Goal: Check status: Check status

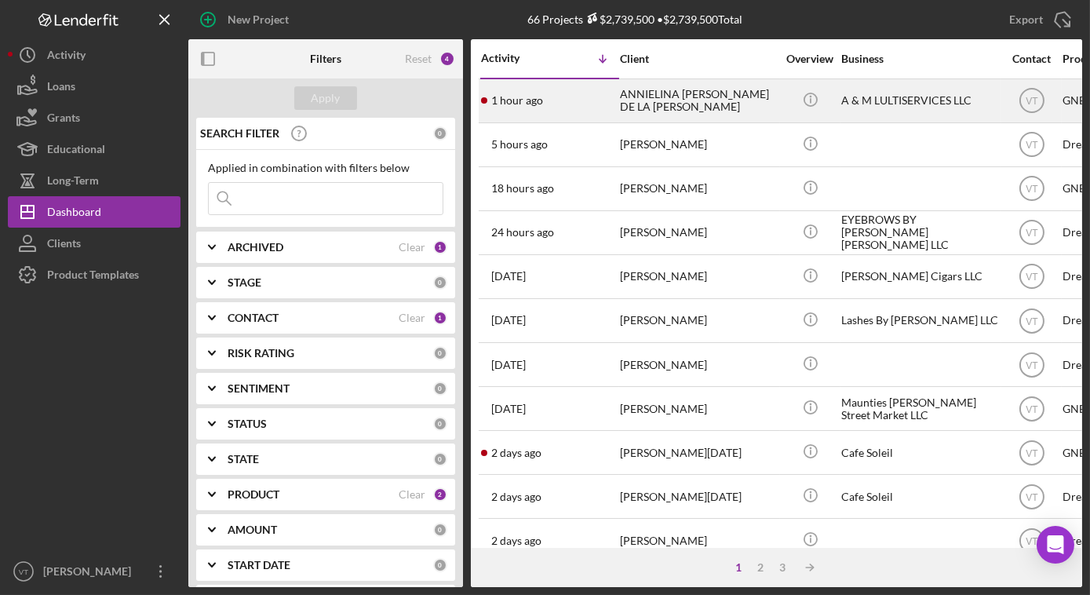
click at [755, 100] on div "ANNIELINA [PERSON_NAME] DE LA [PERSON_NAME]" at bounding box center [698, 101] width 157 height 42
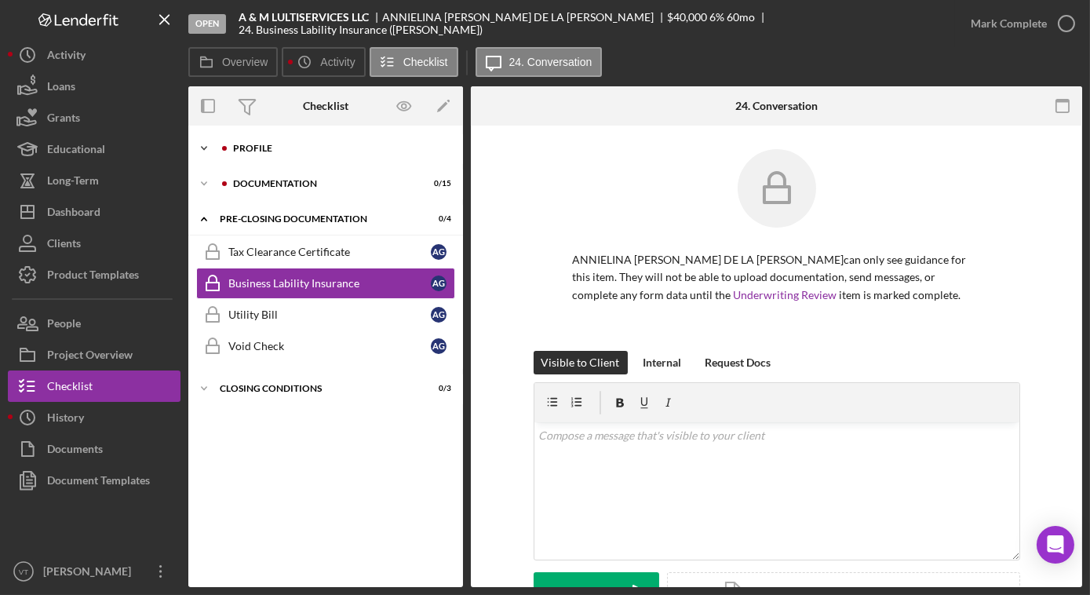
click at [202, 149] on icon "Icon/Expander" at bounding box center [203, 148] width 31 height 31
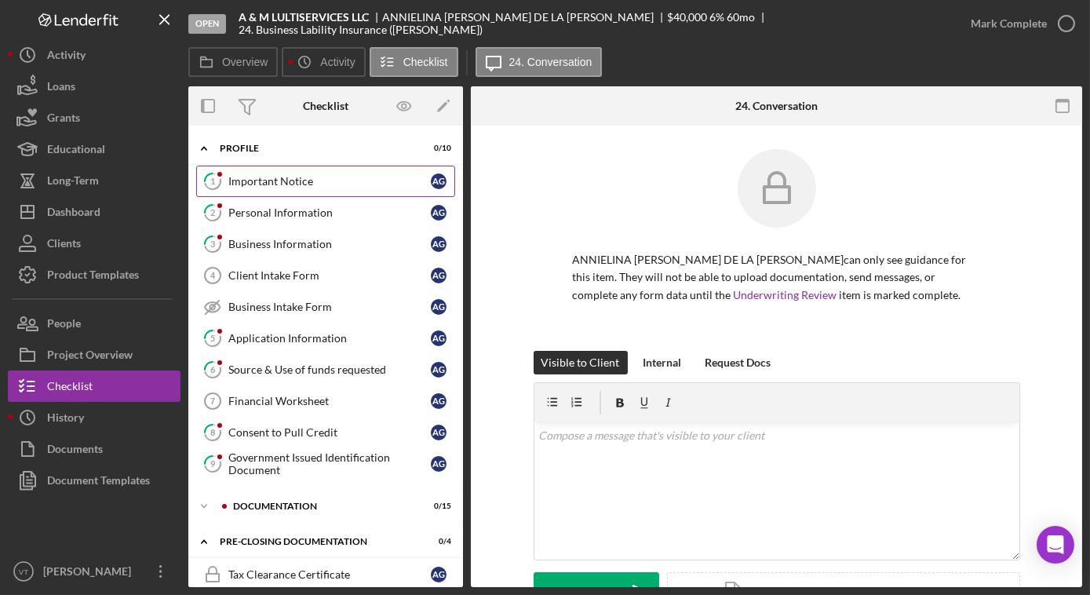
click at [249, 175] on div "Important Notice" at bounding box center [329, 181] width 202 height 13
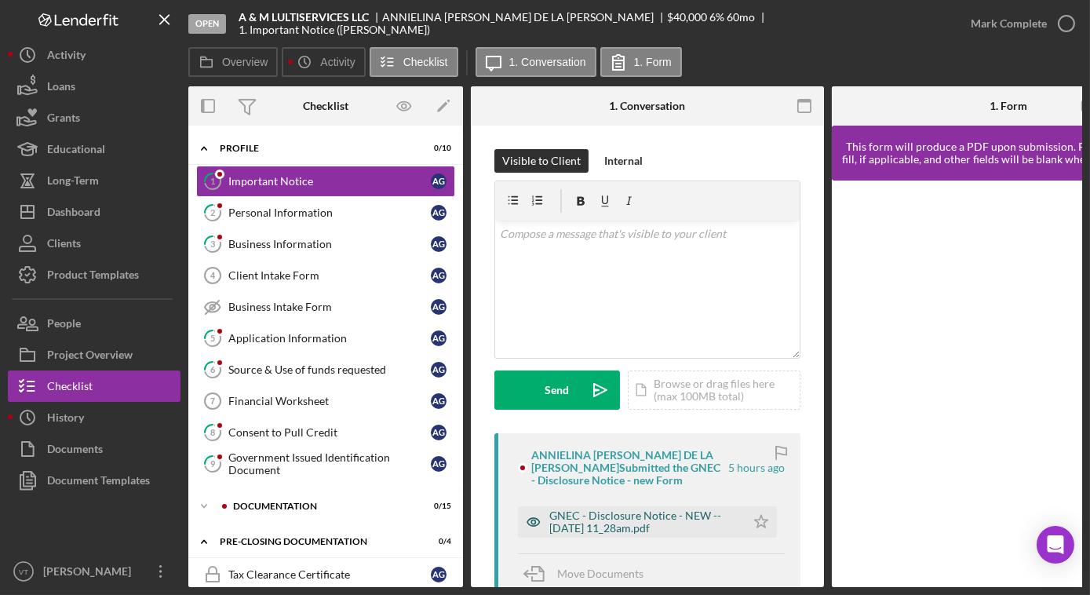
click at [623, 518] on div "GNEC - Disclosure Notice - NEW -- [DATE] 11_28am.pdf" at bounding box center [643, 521] width 188 height 25
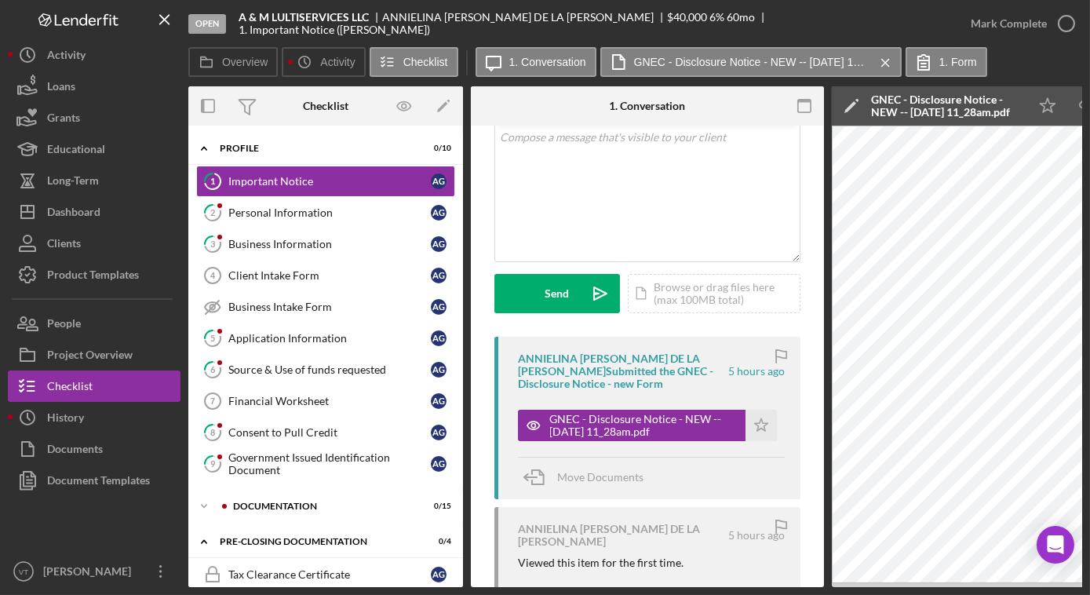
scroll to position [356, 0]
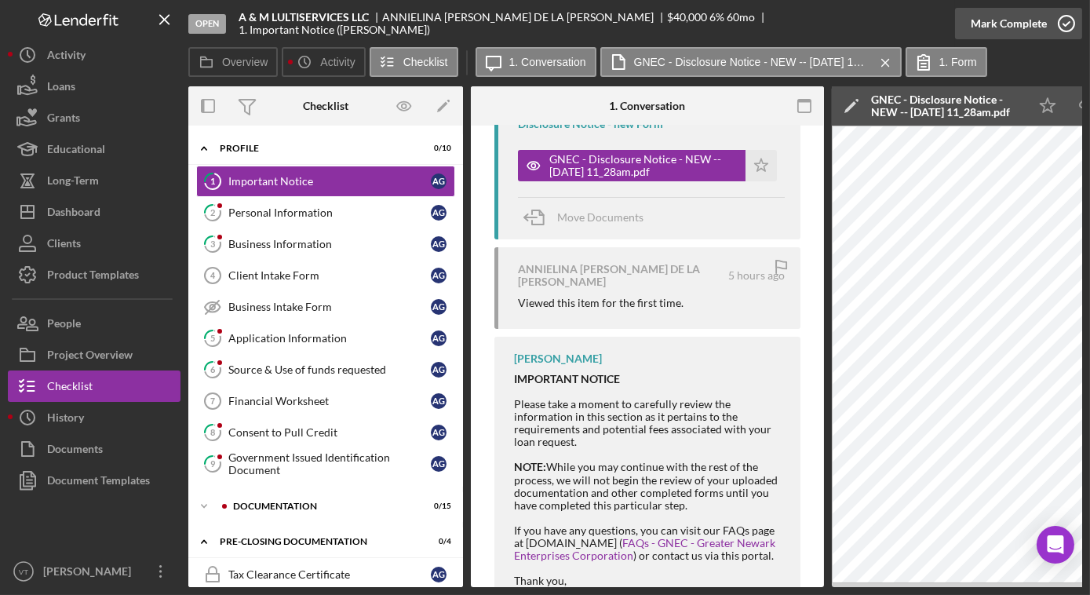
click at [977, 27] on div "Mark Complete" at bounding box center [1008, 23] width 76 height 31
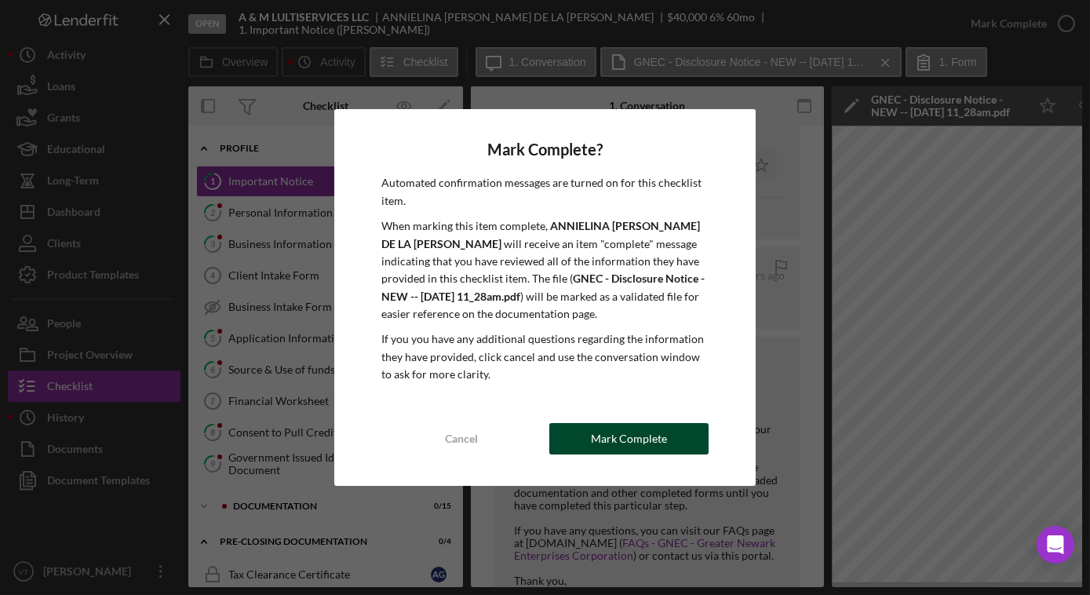
click at [693, 424] on button "Mark Complete" at bounding box center [628, 438] width 159 height 31
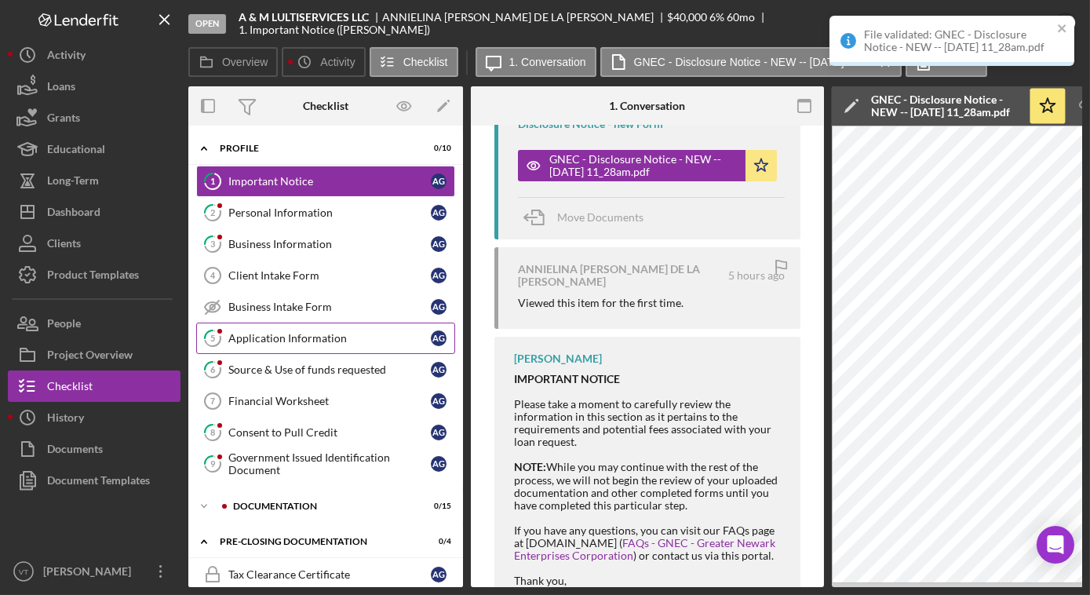
scroll to position [631, 0]
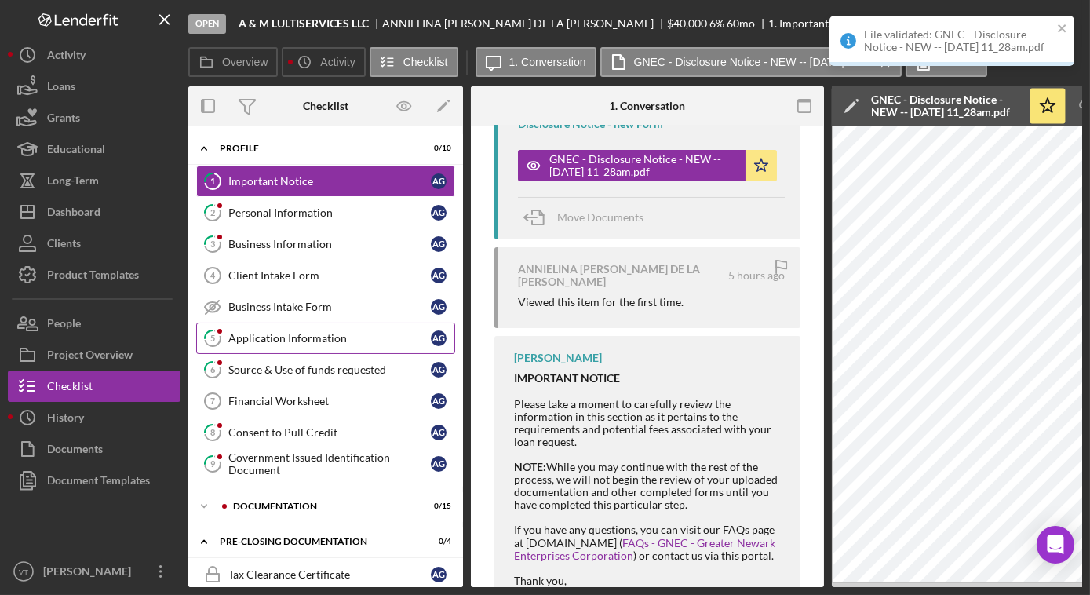
click at [325, 332] on div "Application Information" at bounding box center [329, 338] width 202 height 13
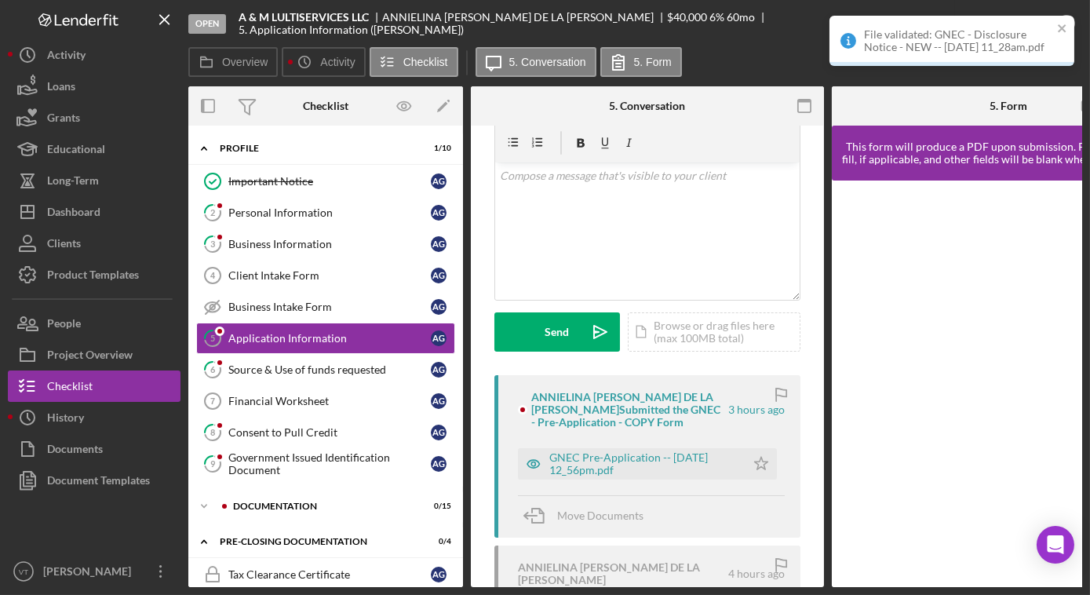
scroll to position [142, 0]
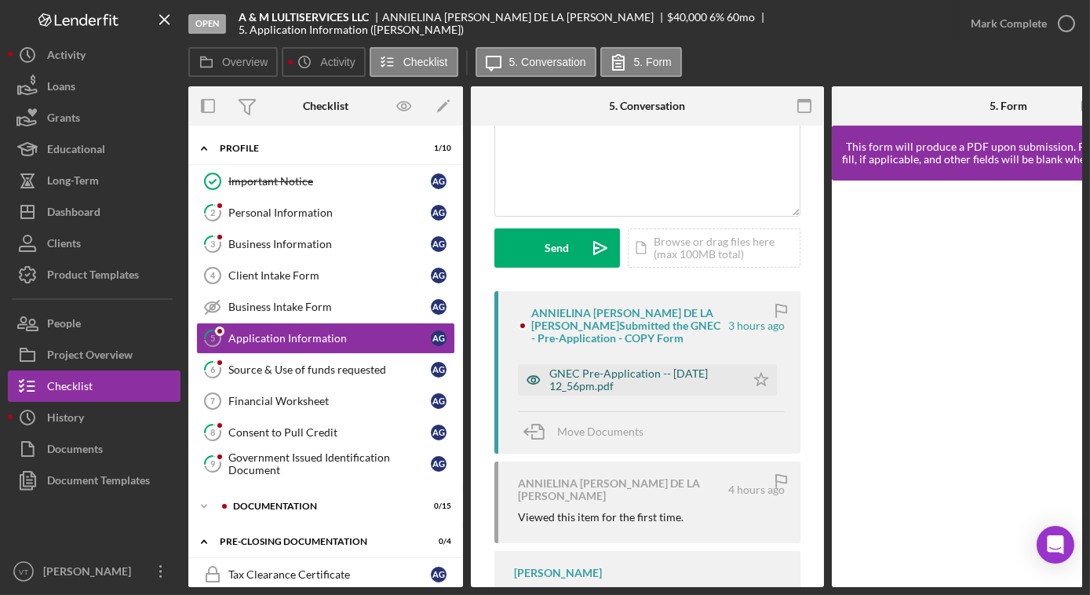
click at [595, 381] on div "GNEC Pre-Application -- [DATE] 12_56pm.pdf" at bounding box center [643, 379] width 188 height 25
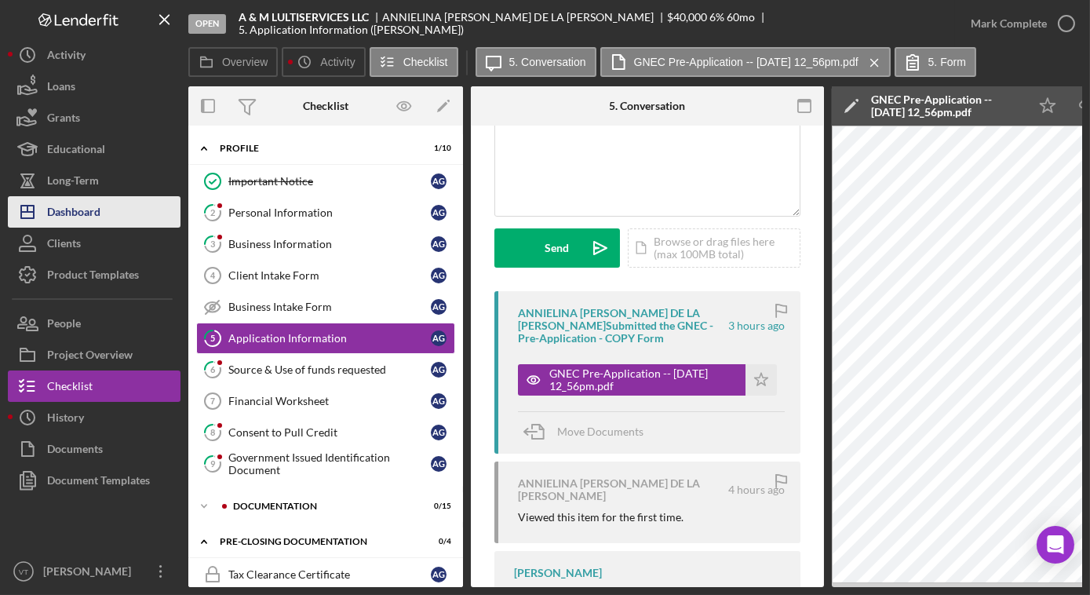
click at [107, 214] on button "Icon/Dashboard Dashboard" at bounding box center [94, 211] width 173 height 31
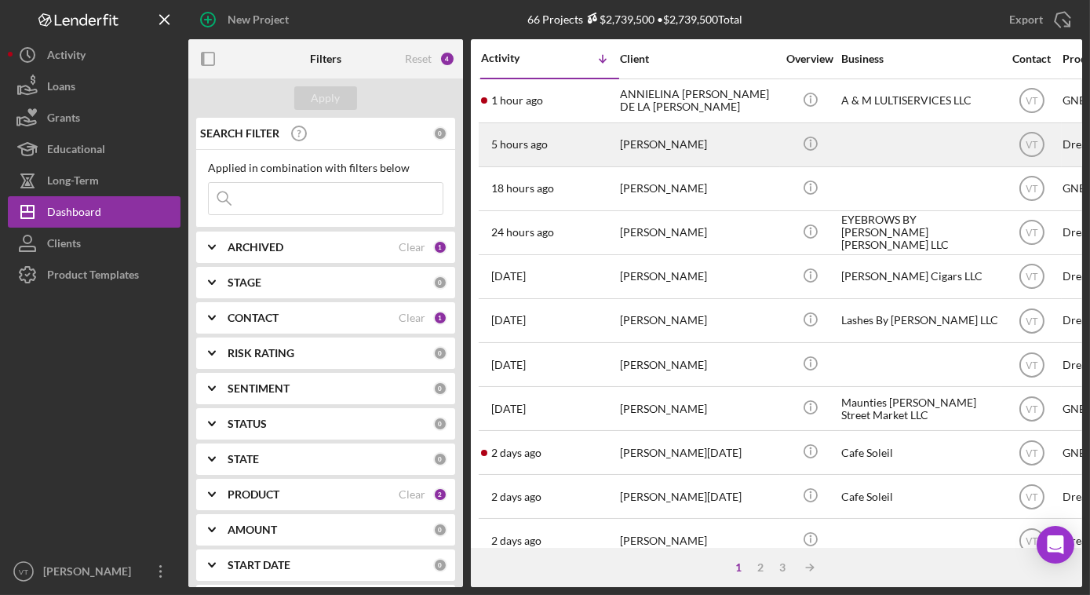
click at [602, 147] on div "5 hours ago [PERSON_NAME]" at bounding box center [549, 145] width 137 height 42
